Goal: Task Accomplishment & Management: Manage account settings

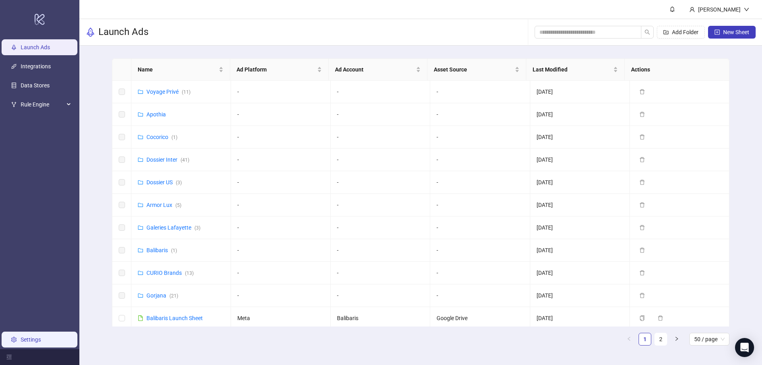
click at [34, 338] on link "Settings" at bounding box center [31, 339] width 20 height 6
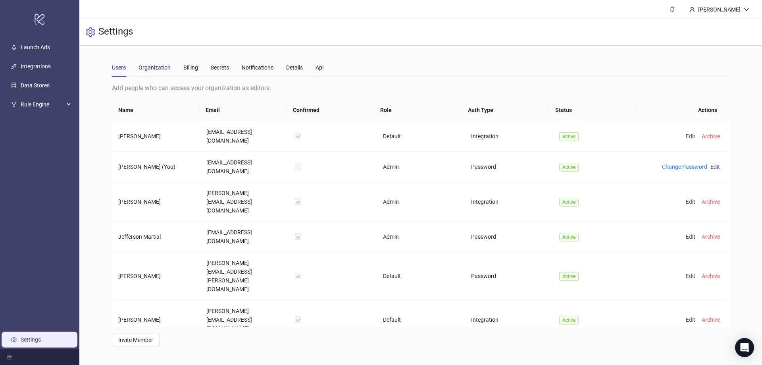
click at [161, 70] on div "Organization" at bounding box center [155, 67] width 32 height 9
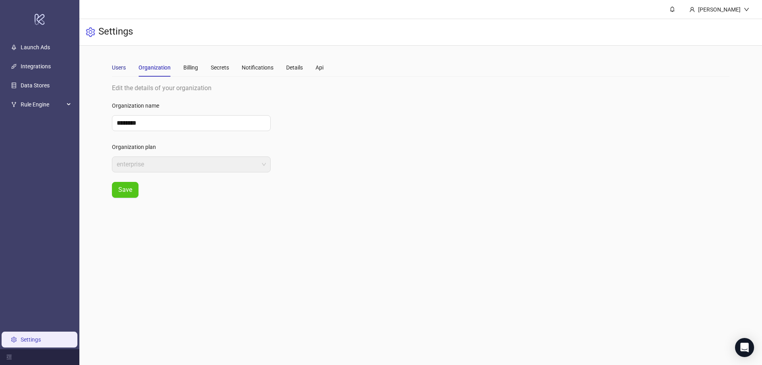
click at [119, 65] on div "Users" at bounding box center [119, 67] width 14 height 9
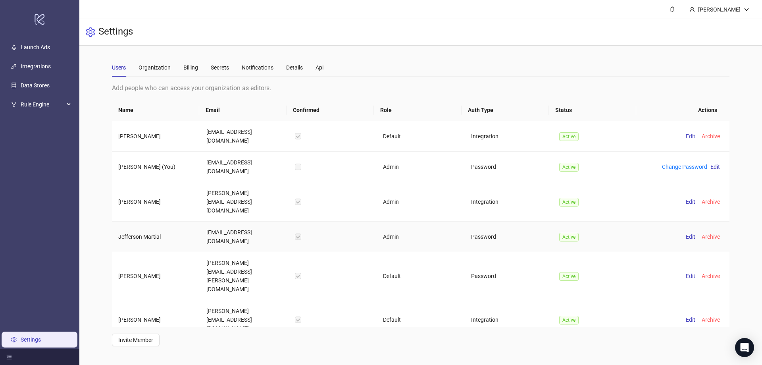
drag, startPoint x: 177, startPoint y: 201, endPoint x: 102, endPoint y: 200, distance: 75.5
click at [102, 200] on div "Users Organization Billing Secrets Notifications Details Api Add people who can…" at bounding box center [420, 202] width 683 height 313
click at [220, 222] on td "[EMAIL_ADDRESS][DOMAIN_NAME]" at bounding box center [244, 237] width 88 height 31
drag, startPoint x: 380, startPoint y: 205, endPoint x: 429, endPoint y: 205, distance: 49.6
click at [429, 222] on td "Admin" at bounding box center [421, 237] width 88 height 31
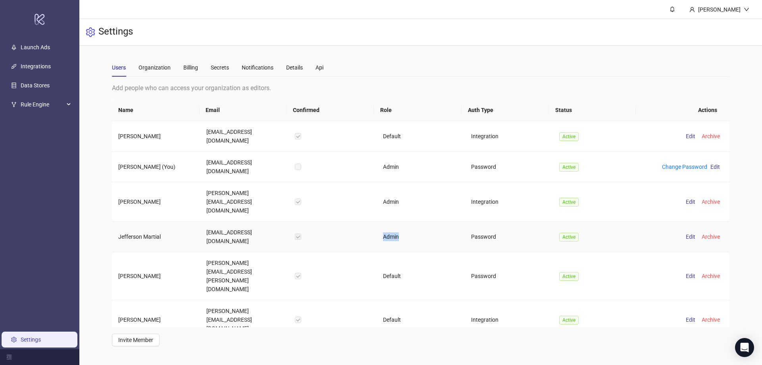
click at [429, 222] on td "Admin" at bounding box center [421, 237] width 88 height 31
drag, startPoint x: 526, startPoint y: 203, endPoint x: 366, endPoint y: 210, distance: 160.2
click at [371, 222] on tr "[PERSON_NAME] [PERSON_NAME][EMAIL_ADDRESS][DOMAIN_NAME] Admin Password Active E…" at bounding box center [421, 237] width 618 height 31
click at [326, 222] on td at bounding box center [333, 237] width 88 height 31
click at [749, 11] on icon "down" at bounding box center [747, 10] width 6 height 6
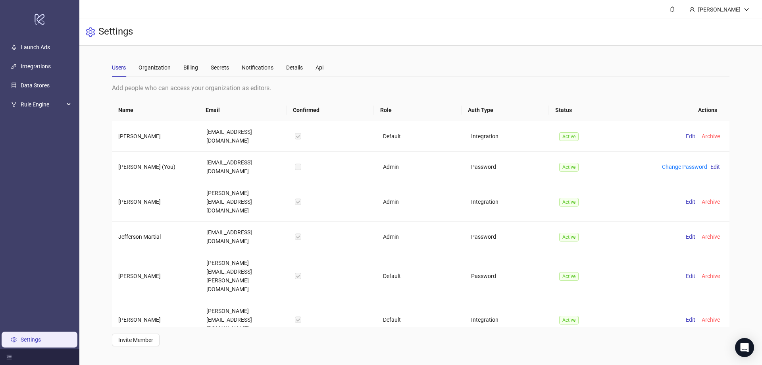
click at [594, 20] on div "Settings" at bounding box center [420, 32] width 683 height 27
click at [37, 69] on link "Integrations" at bounding box center [36, 67] width 30 height 6
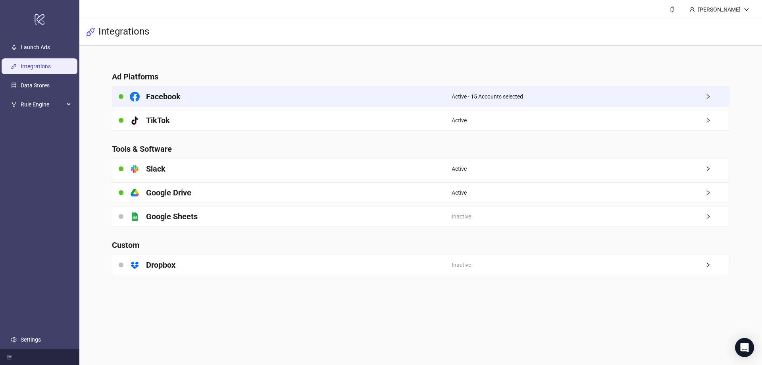
click at [471, 94] on span "Active - 15 Accounts selected" at bounding box center [487, 96] width 71 height 9
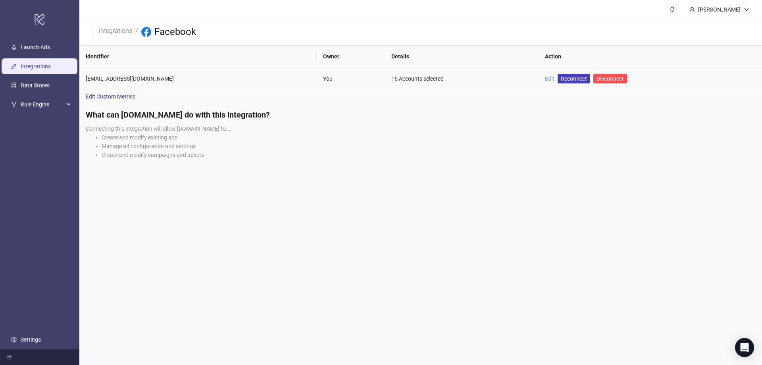
click at [545, 79] on link "Edit" at bounding box center [550, 78] width 10 height 6
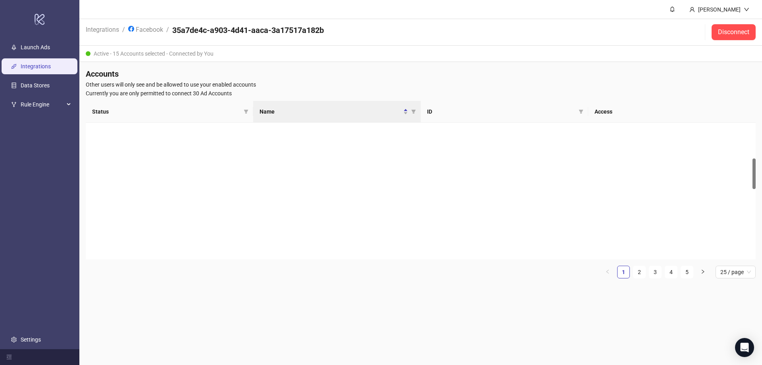
scroll to position [159, 0]
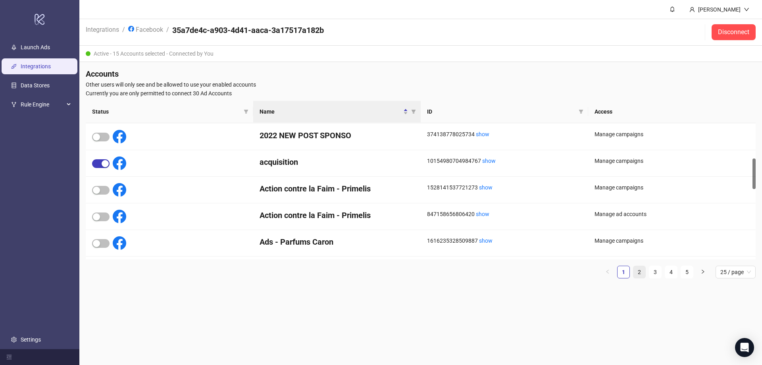
click at [640, 274] on link "2" at bounding box center [640, 272] width 12 height 12
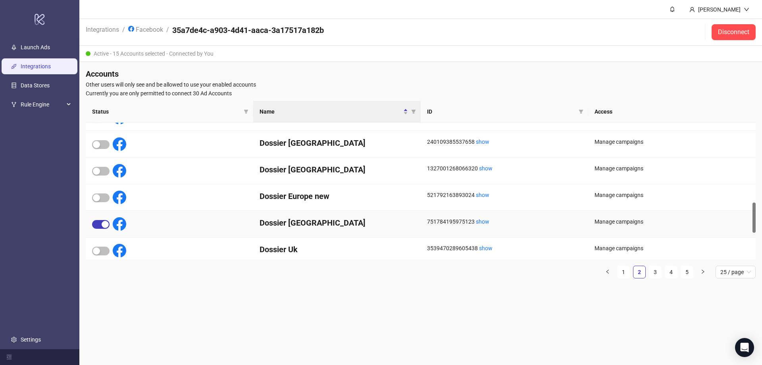
scroll to position [397, 0]
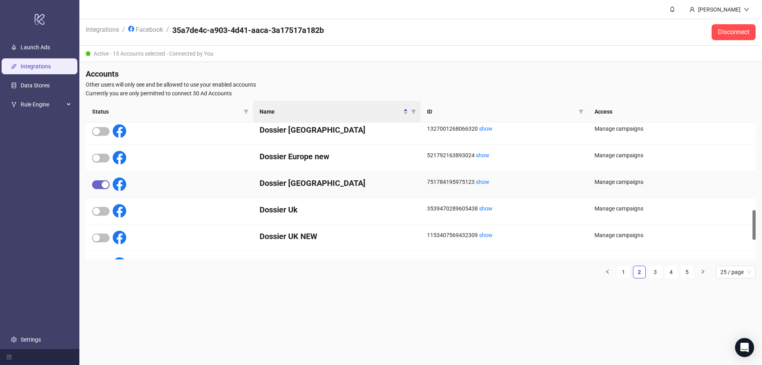
click at [98, 180] on span "button" at bounding box center [100, 184] width 17 height 9
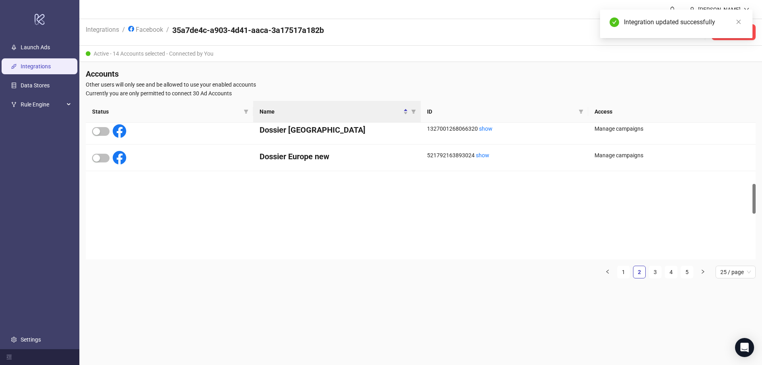
scroll to position [238, 0]
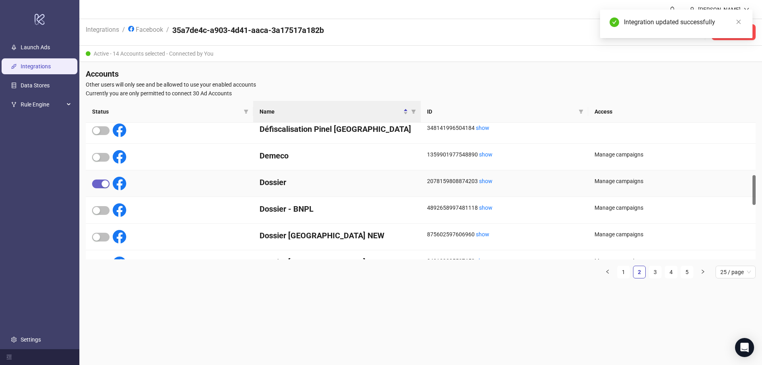
click at [99, 181] on span "button" at bounding box center [100, 184] width 17 height 9
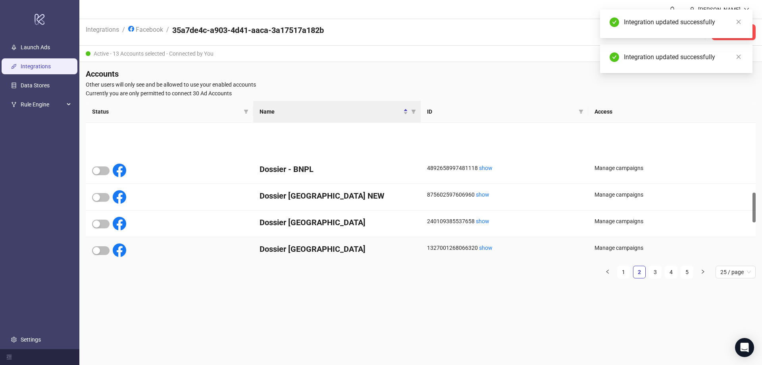
scroll to position [318, 0]
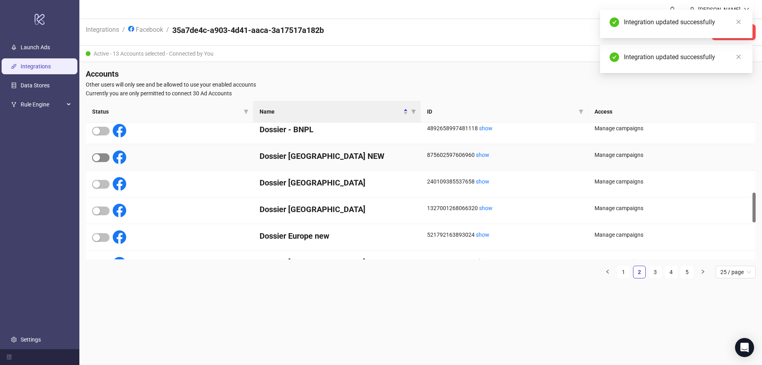
click at [94, 157] on div "button" at bounding box center [96, 157] width 7 height 7
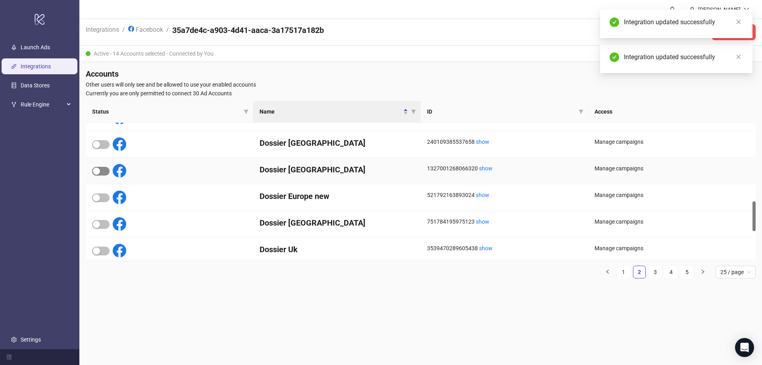
click at [105, 171] on span "button" at bounding box center [100, 171] width 17 height 9
